Goal: Task Accomplishment & Management: Manage account settings

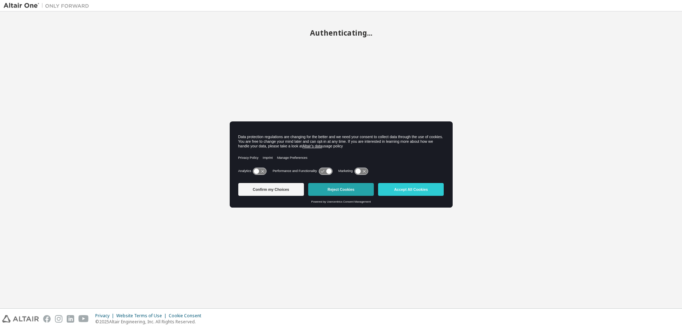
click at [334, 189] on button "Reject Cookies" at bounding box center [341, 189] width 66 height 13
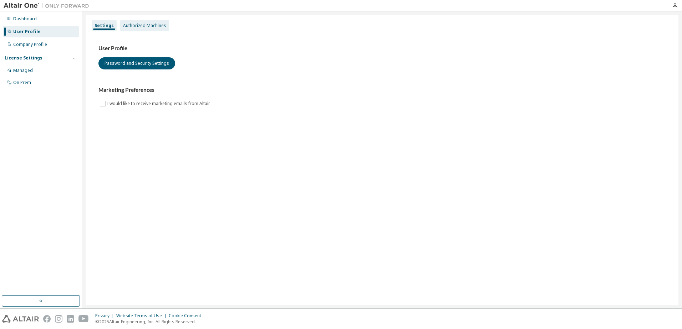
click at [144, 23] on div "Authorized Machines" at bounding box center [144, 26] width 43 height 6
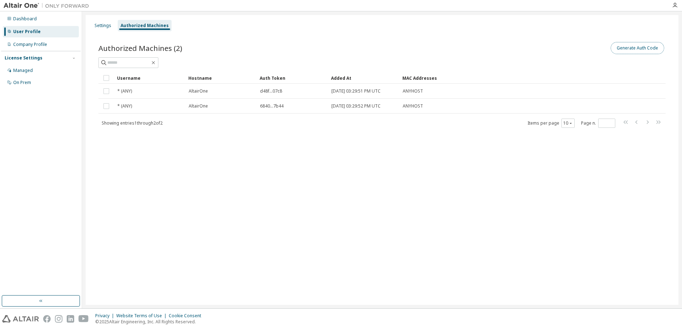
click at [630, 49] on button "Generate Auth Code" at bounding box center [636, 48] width 53 height 12
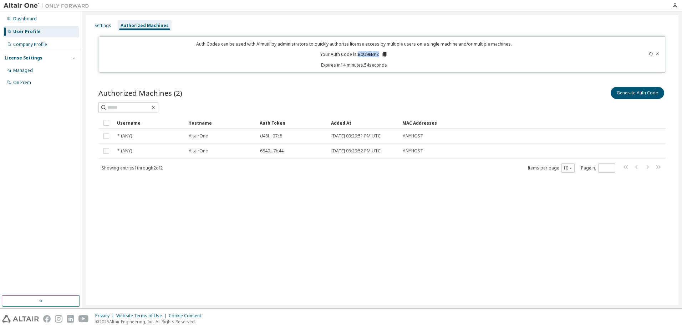
drag, startPoint x: 358, startPoint y: 52, endPoint x: 380, endPoint y: 55, distance: 22.2
click at [380, 55] on p "Your Auth Code is: B0U9EBPZ" at bounding box center [353, 54] width 67 height 6
copy p "B0U9EBPZ"
click at [537, 94] on div "Generate Auth Code" at bounding box center [523, 93] width 283 height 15
click at [672, 5] on icon "button" at bounding box center [675, 5] width 6 height 6
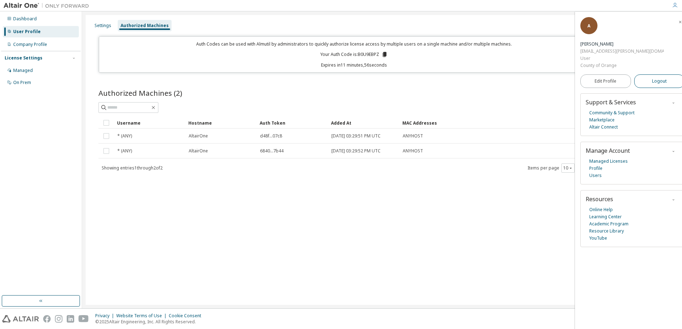
click at [665, 75] on button "Logout" at bounding box center [659, 82] width 51 height 14
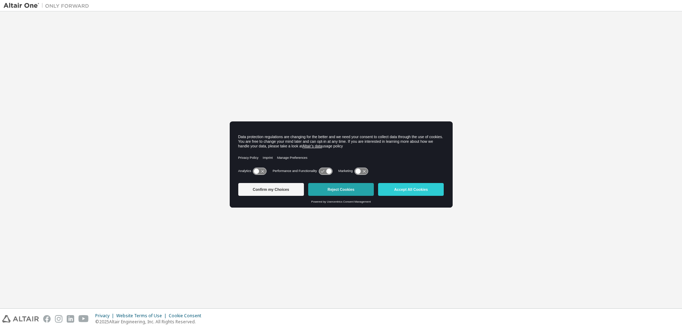
click at [341, 188] on button "Reject Cookies" at bounding box center [341, 189] width 66 height 13
